Goal: Submit feedback/report problem

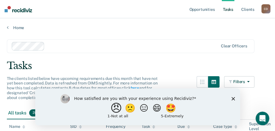
click at [113, 109] on button "😠" at bounding box center [116, 107] width 13 height 11
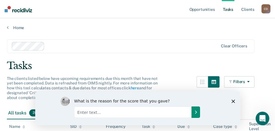
click at [195, 110] on icon "Submit your response" at bounding box center [195, 112] width 5 height 5
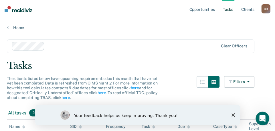
click at [233, 114] on icon "Close survey" at bounding box center [232, 115] width 3 height 3
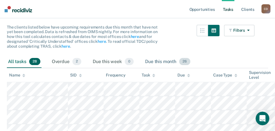
scroll to position [57, 0]
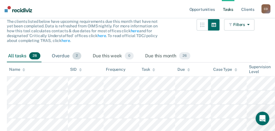
click at [73, 56] on span "2" at bounding box center [76, 55] width 9 height 7
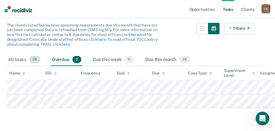
click at [37, 56] on span "28" at bounding box center [34, 59] width 11 height 7
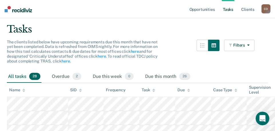
scroll to position [7, 0]
